Goal: Navigation & Orientation: Find specific page/section

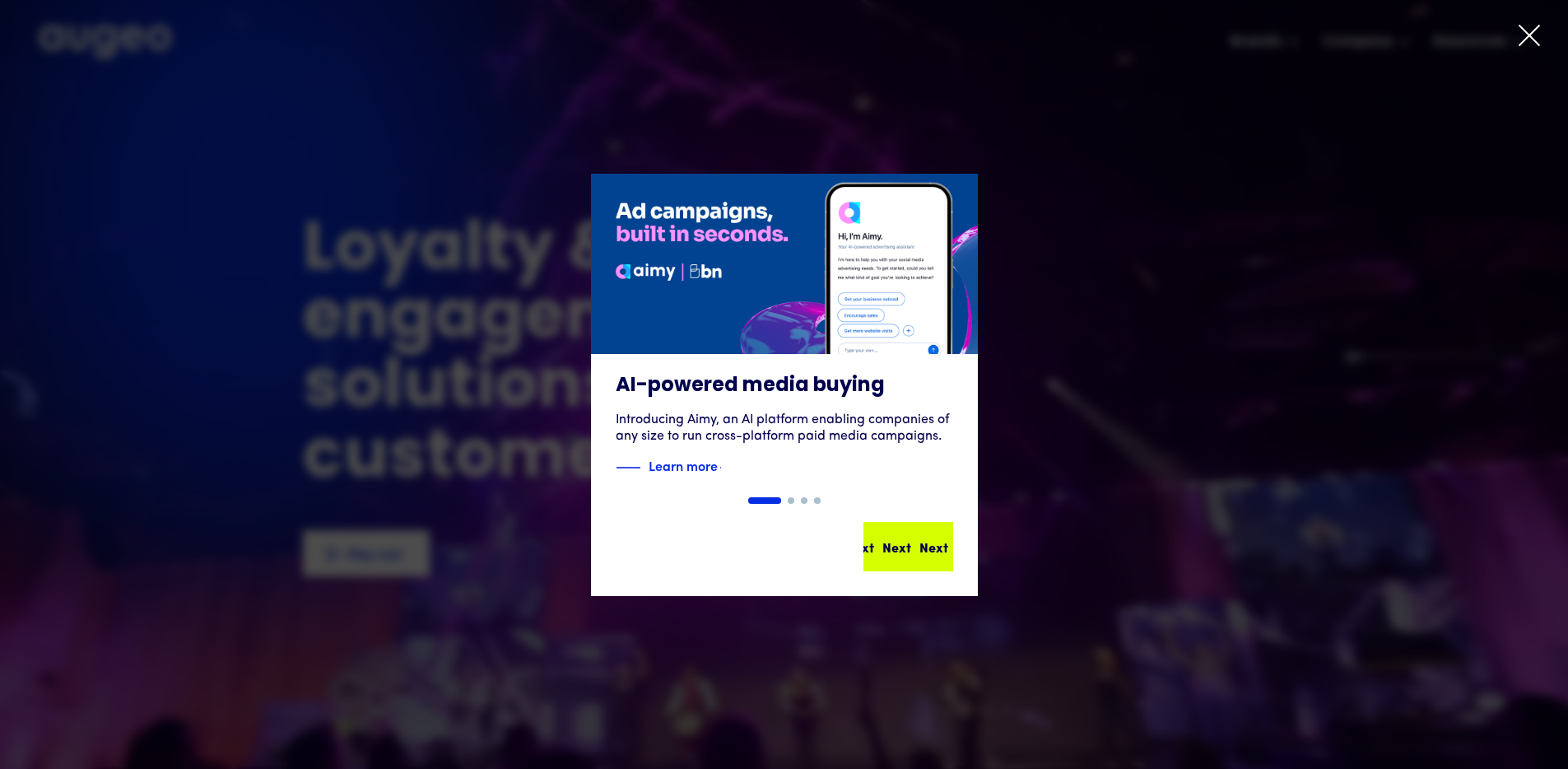
click at [920, 553] on div "Next" at bounding box center [933, 546] width 29 height 20
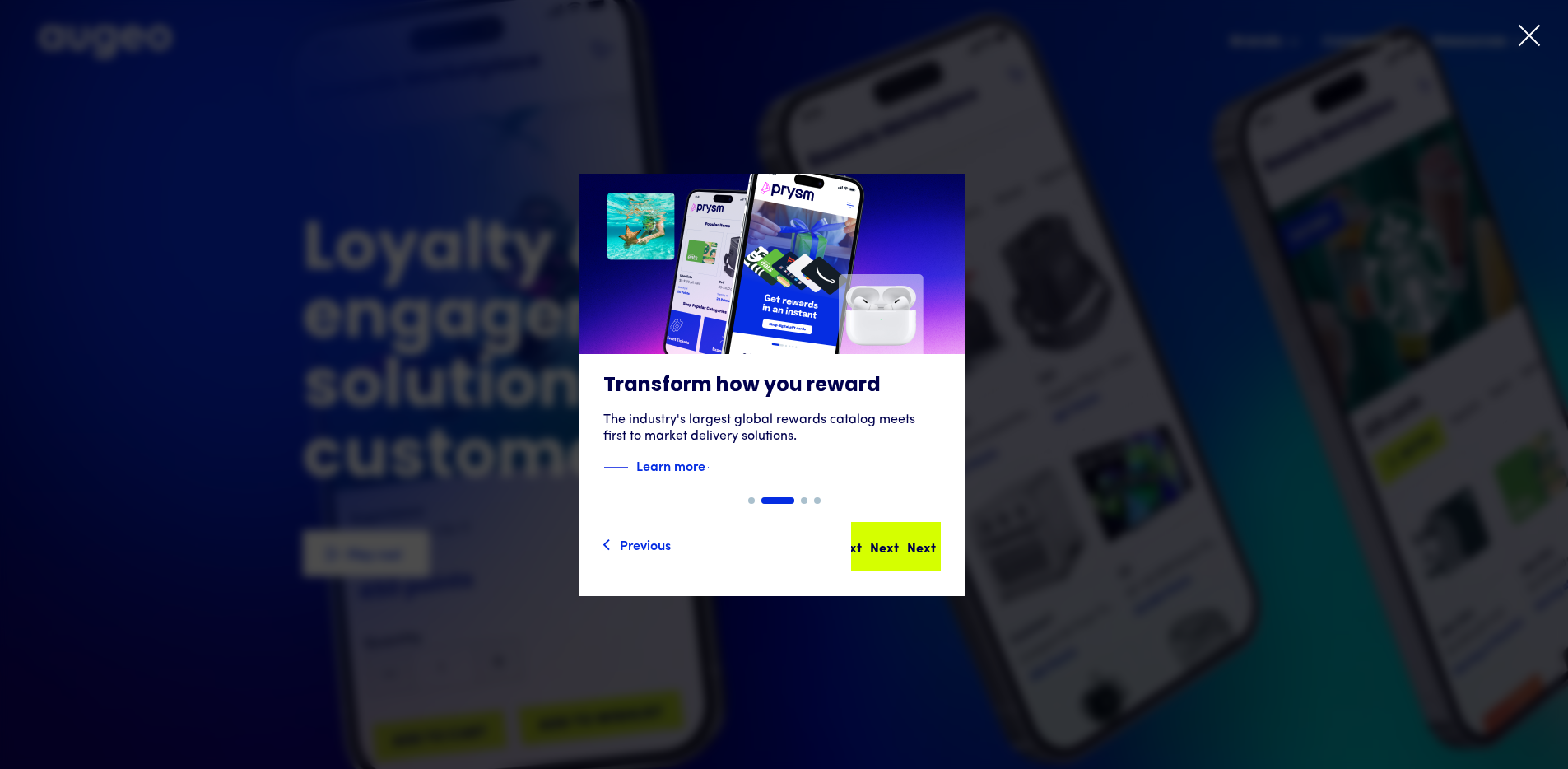
click at [907, 554] on div "Next" at bounding box center [920, 546] width 29 height 20
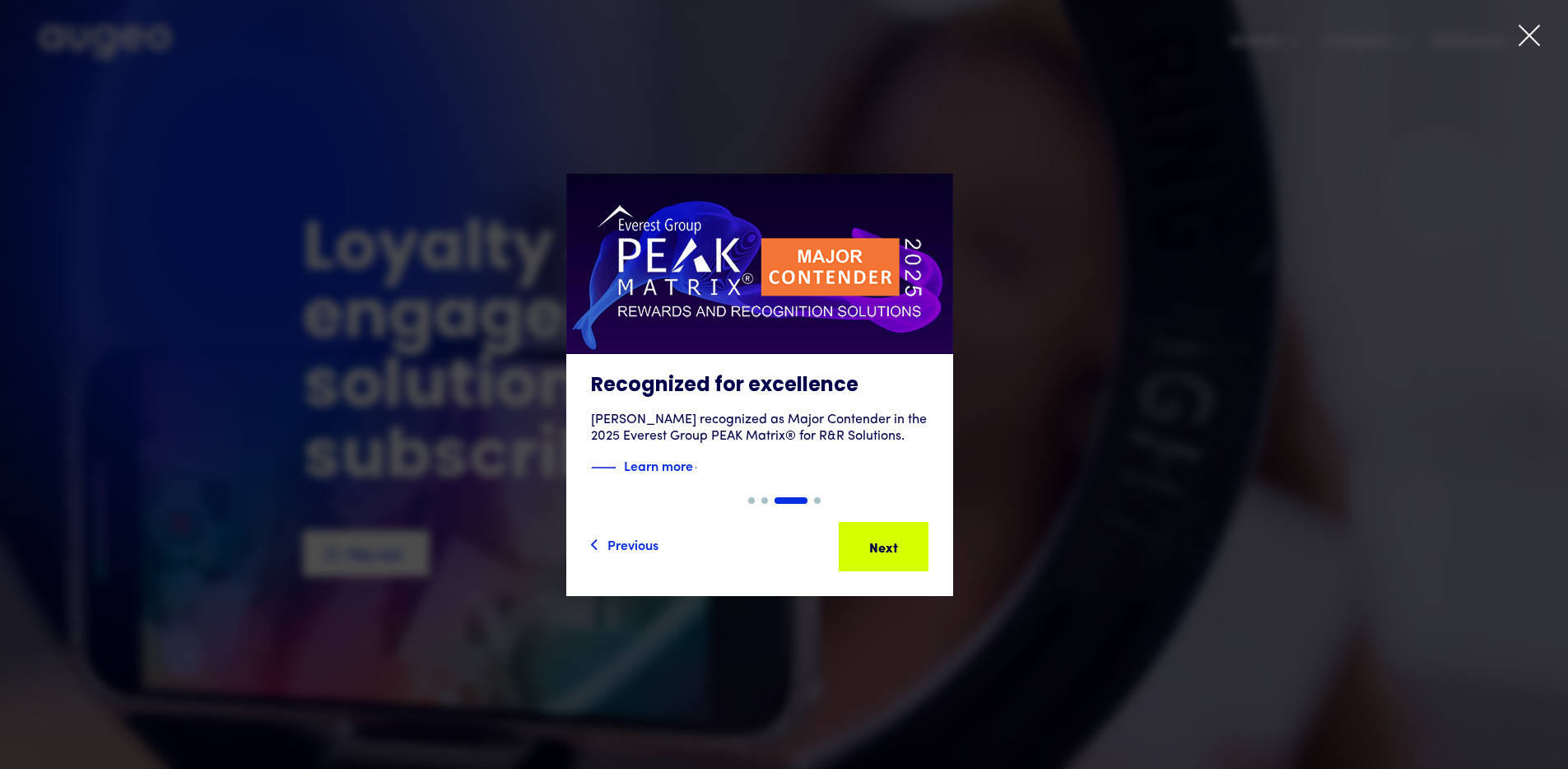
click at [906, 554] on div "Next" at bounding box center [909, 546] width 29 height 20
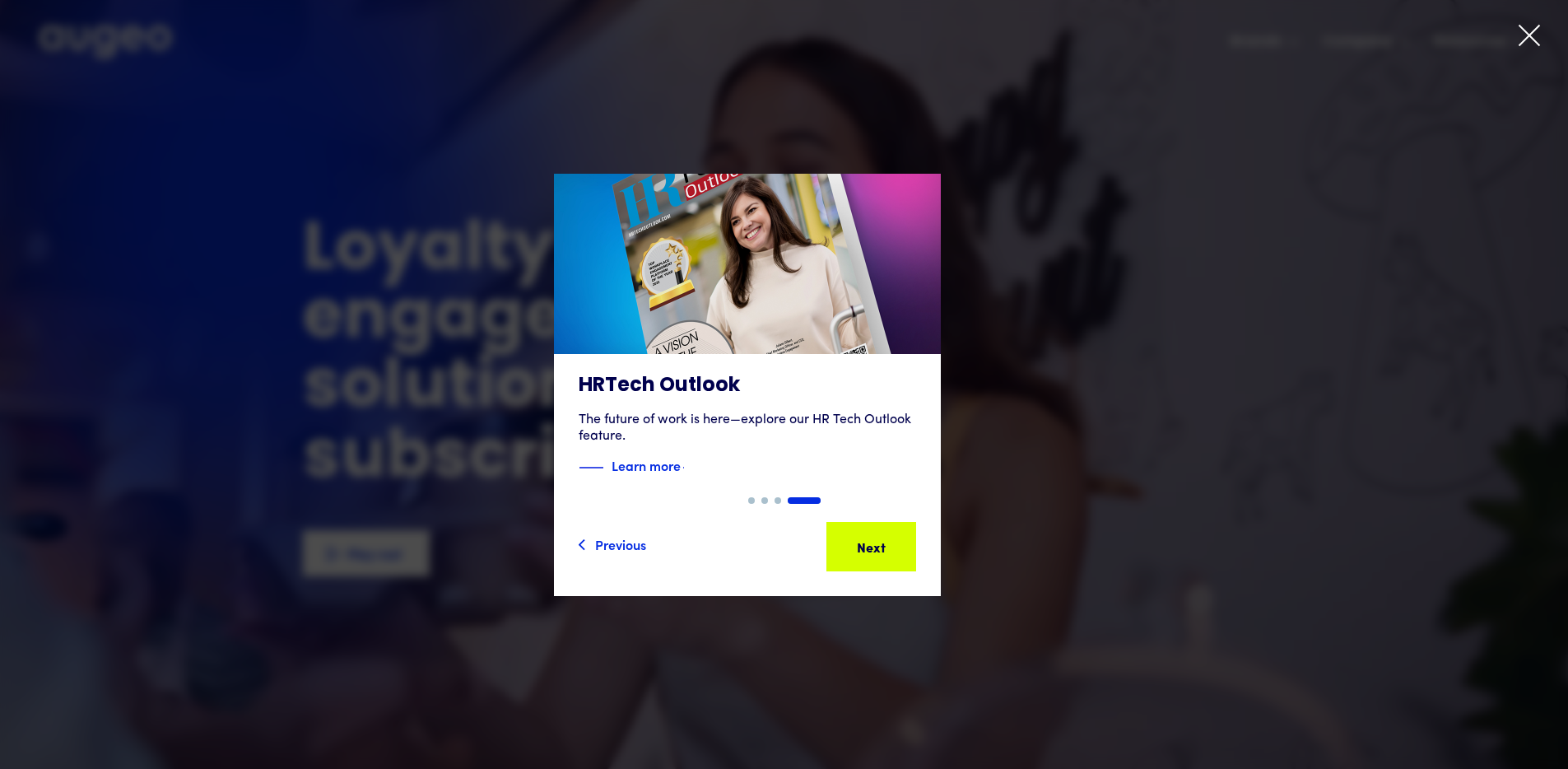
click at [1159, 326] on div "4 of 4" at bounding box center [746, 384] width 1568 height 422
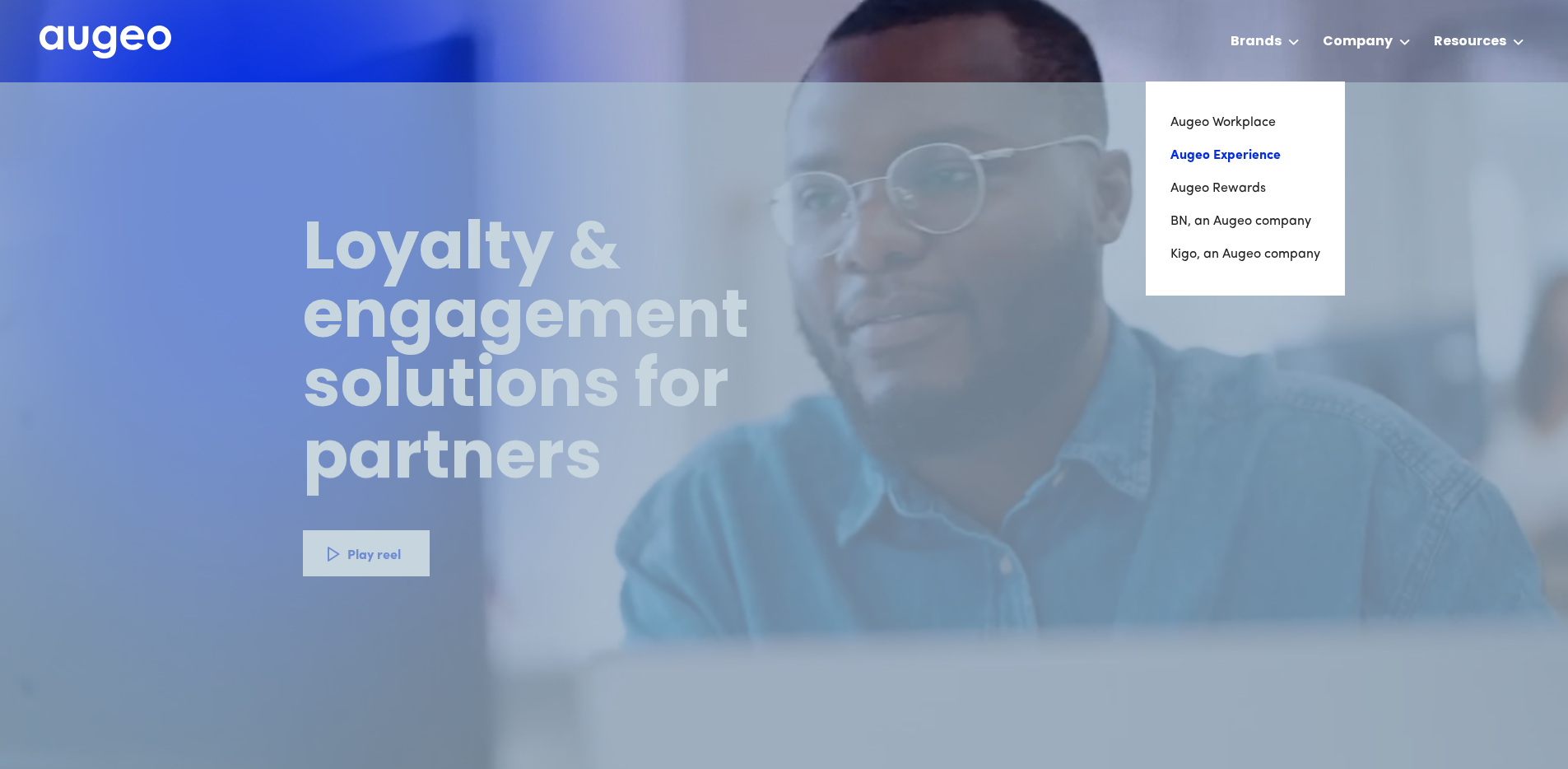
click at [1239, 150] on link "Augeo Experience" at bounding box center [1245, 155] width 150 height 33
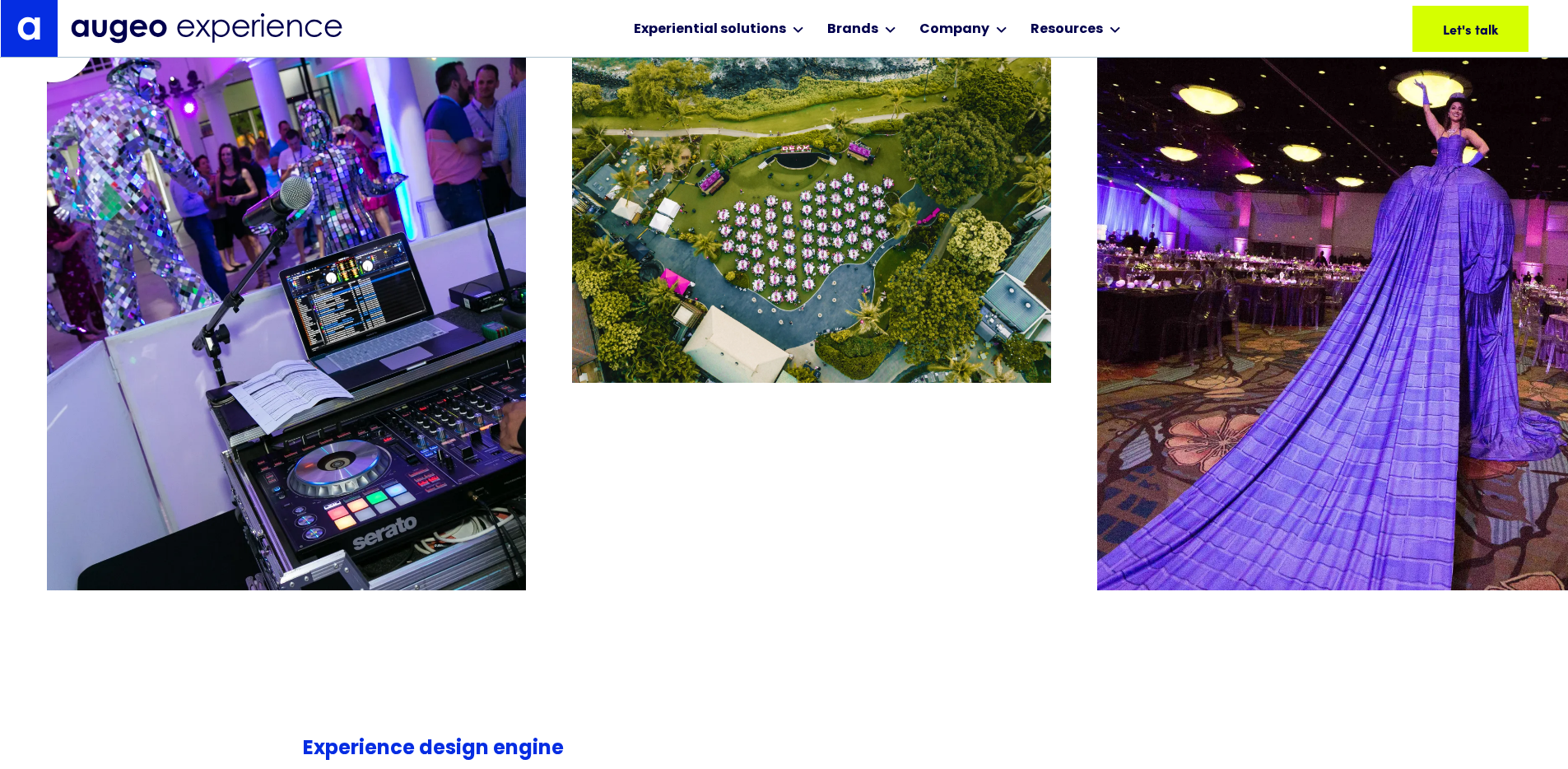
scroll to position [3517, 0]
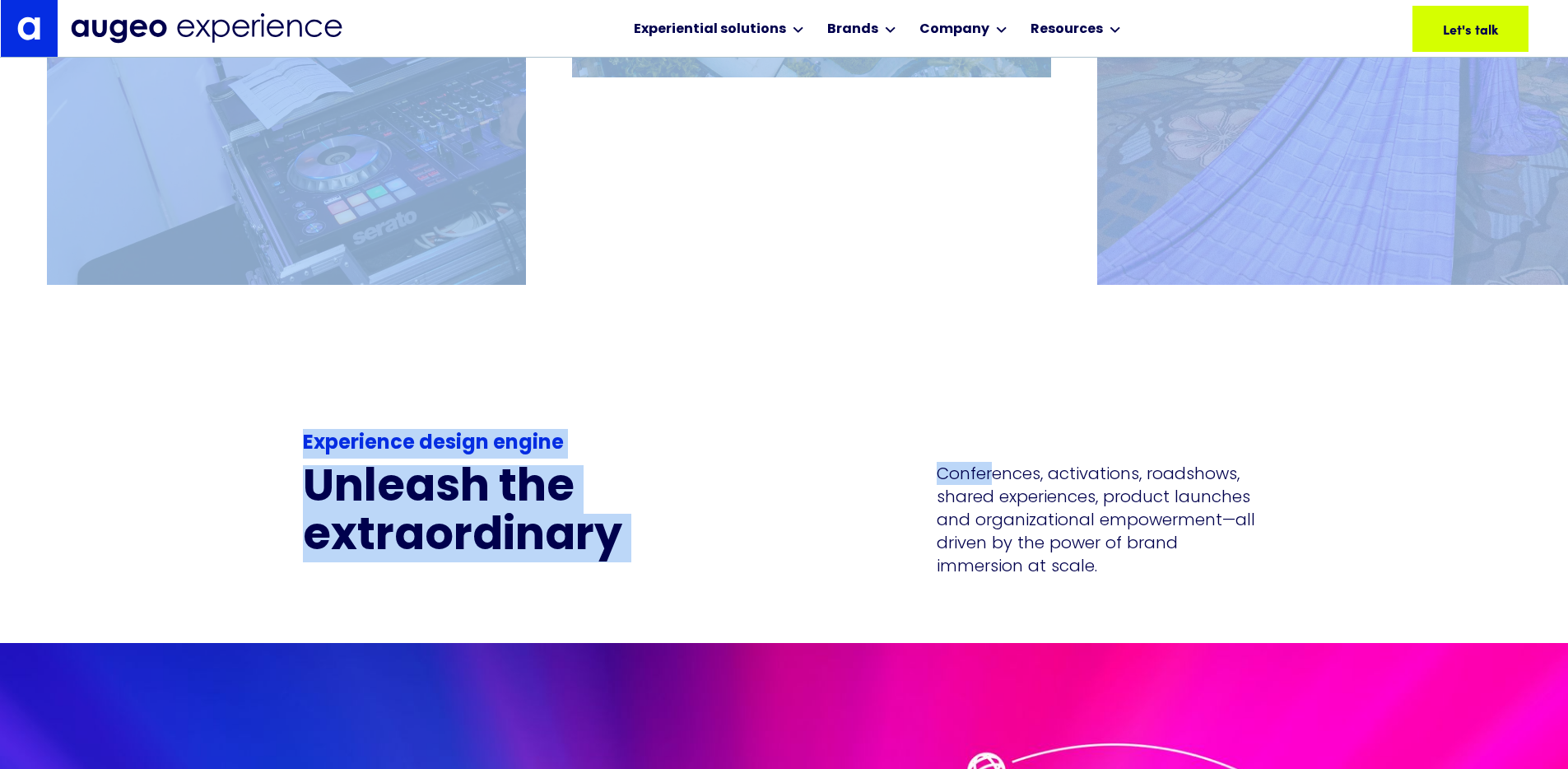
drag, startPoint x: 931, startPoint y: 367, endPoint x: 992, endPoint y: 429, distance: 87.0
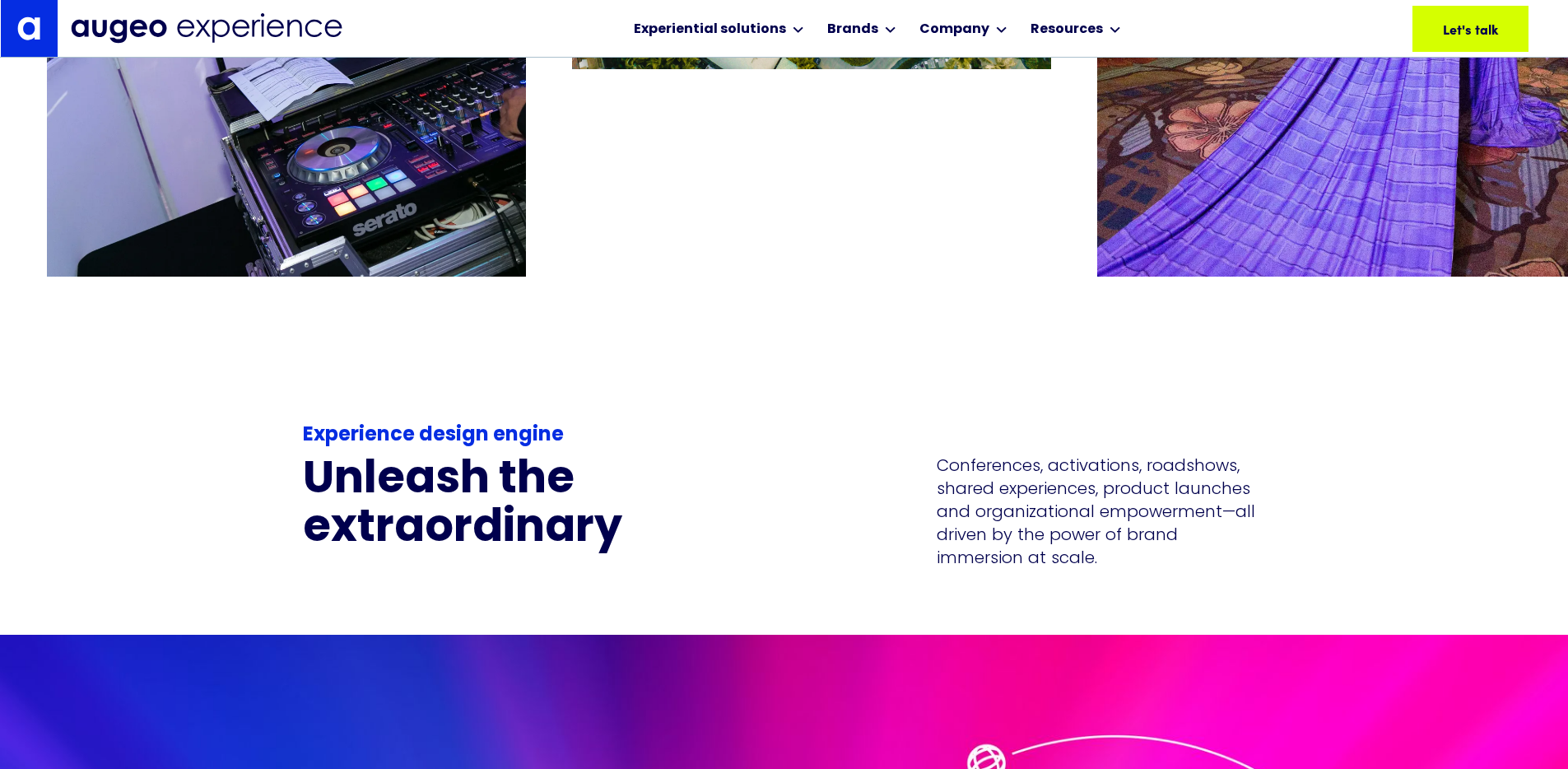
click at [1084, 486] on p "Conferences, activations, roadshows, shared experiences, product launches and o…" at bounding box center [1101, 511] width 329 height 115
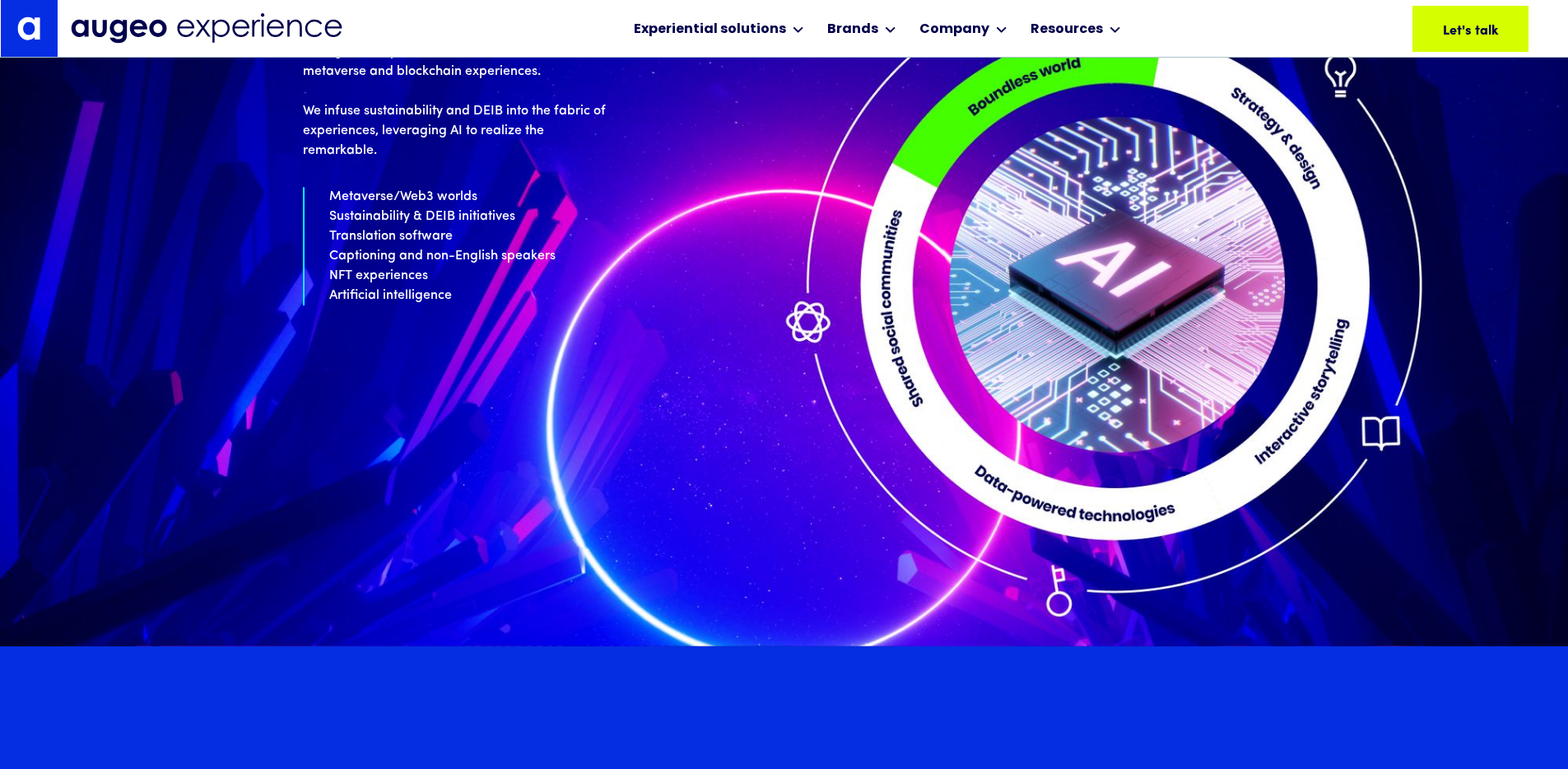
scroll to position [7673, 0]
